Goal: Information Seeking & Learning: Learn about a topic

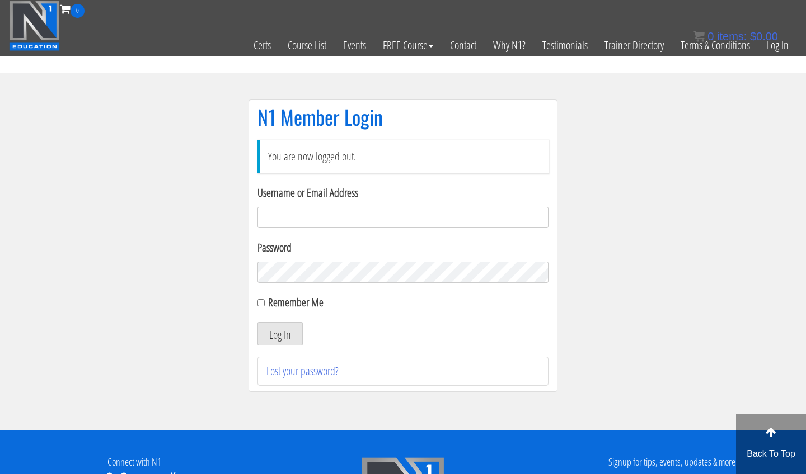
type input "[EMAIL_ADDRESS][DOMAIN_NAME]"
click at [280, 334] on button "Log In" at bounding box center [279, 334] width 45 height 24
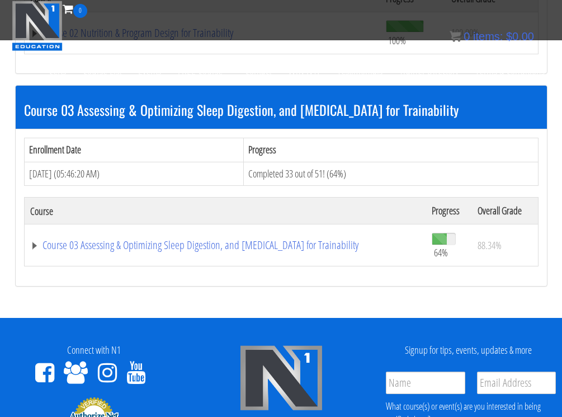
scroll to position [821, 0]
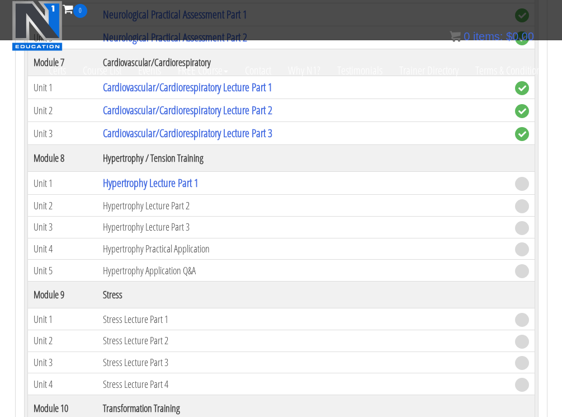
scroll to position [1806, 0]
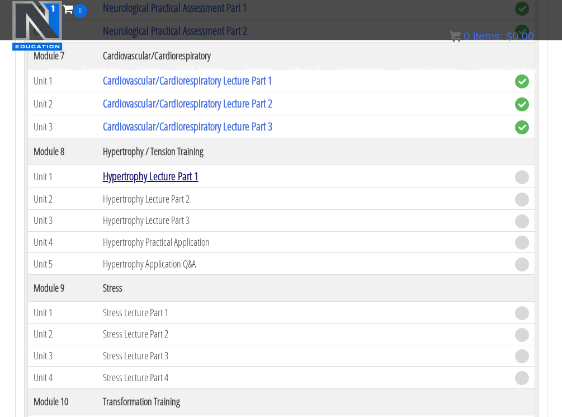
click at [177, 176] on link "Hypertrophy Lecture Part 1" at bounding box center [151, 175] width 96 height 15
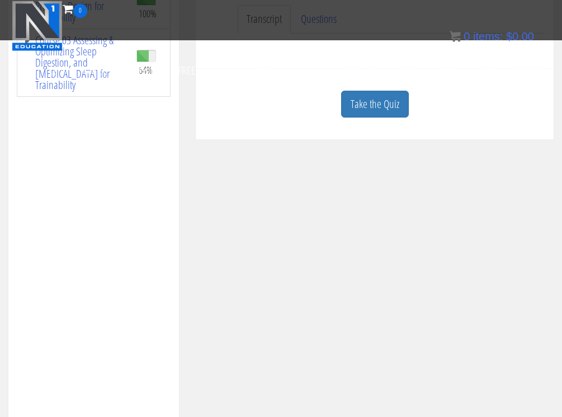
scroll to position [225, 0]
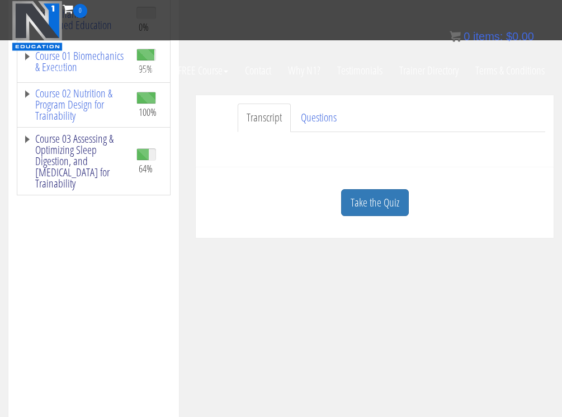
click at [99, 180] on link "Course 03 Assessing & Optimizing Sleep Digestion, and [MEDICAL_DATA] for Traina…" at bounding box center [74, 161] width 102 height 56
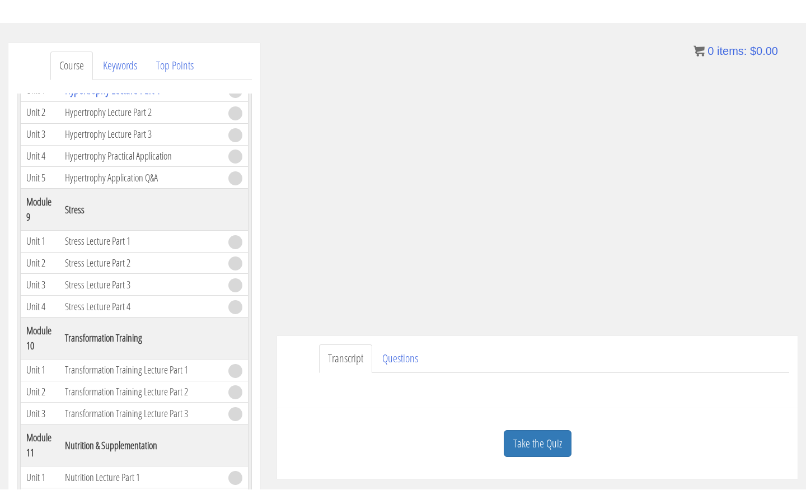
scroll to position [107, 0]
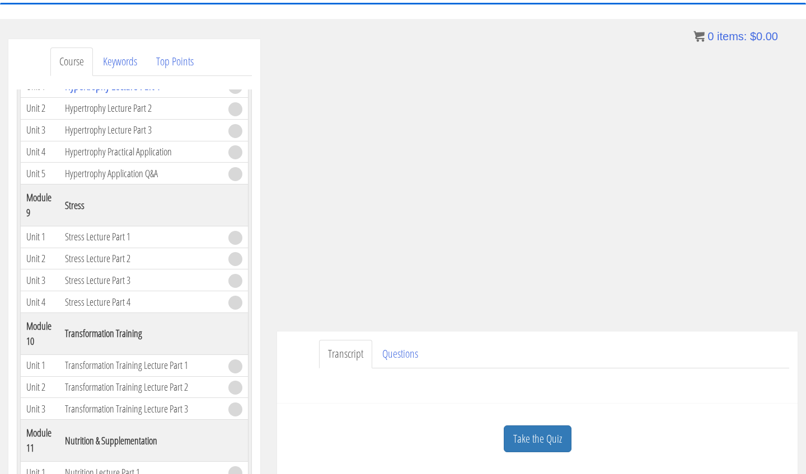
click at [562, 384] on div "Name First Last Email Unit Questions * Submit" at bounding box center [537, 382] width 504 height 27
